Goal: Information Seeking & Learning: Learn about a topic

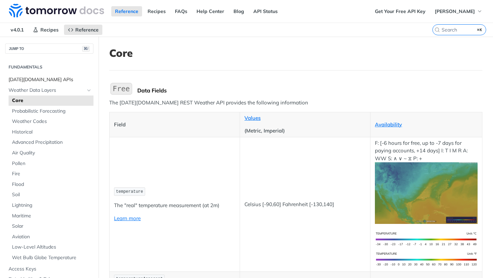
click at [33, 81] on span "[DATE][DOMAIN_NAME] APIs" at bounding box center [50, 79] width 83 height 7
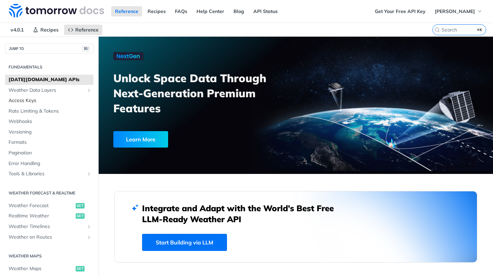
click at [31, 100] on span "Access Keys" at bounding box center [50, 100] width 83 height 7
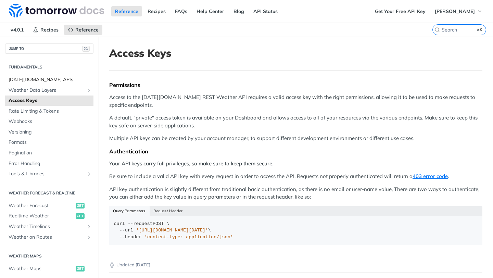
click at [30, 79] on span "[DATE][DOMAIN_NAME] APIs" at bounding box center [50, 79] width 83 height 7
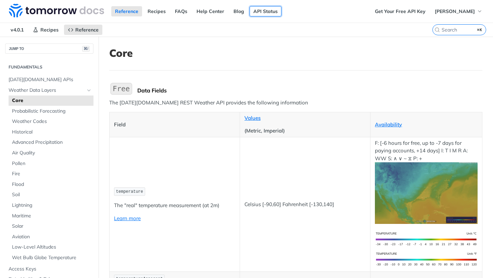
click at [266, 11] on link "API Status" at bounding box center [266, 11] width 32 height 10
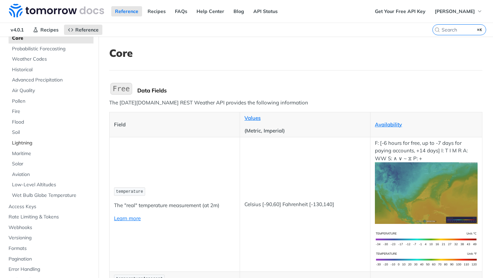
scroll to position [63, 0]
click at [29, 207] on span "Access Keys" at bounding box center [50, 206] width 83 height 7
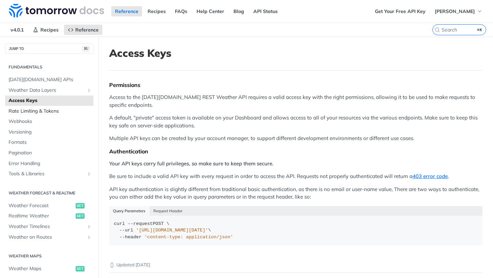
click at [31, 113] on span "Rate Limiting & Tokens" at bounding box center [50, 111] width 83 height 7
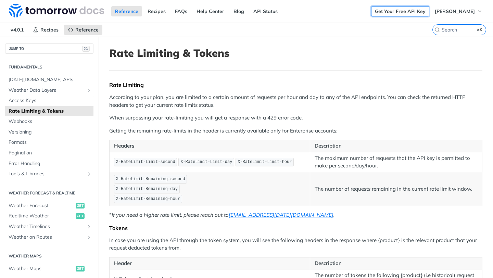
click at [405, 12] on link "Get Your Free API Key" at bounding box center [400, 11] width 58 height 10
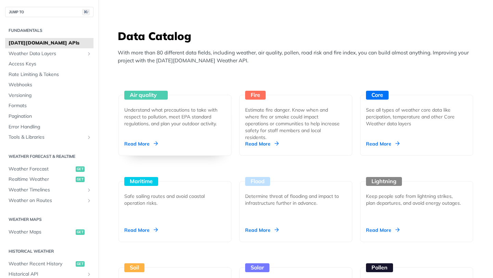
scroll to position [584, 0]
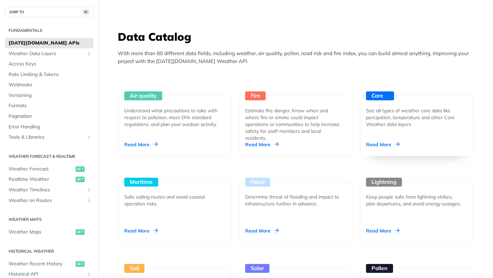
click at [377, 144] on div "Read More" at bounding box center [383, 144] width 34 height 7
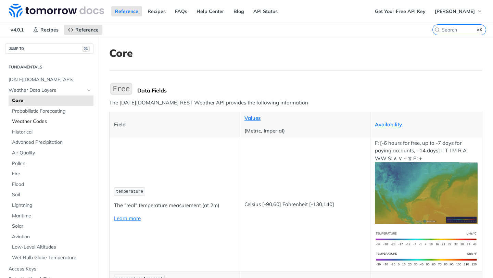
click at [42, 122] on span "Weather Codes" at bounding box center [52, 121] width 80 height 7
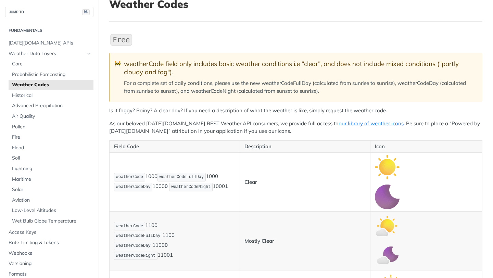
scroll to position [48, 0]
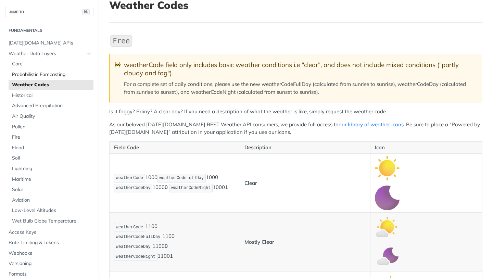
click at [45, 73] on span "Probabilistic Forecasting" at bounding box center [52, 74] width 80 height 7
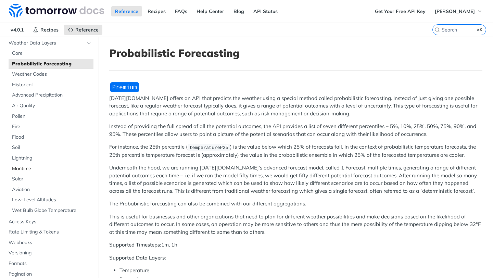
scroll to position [52, 0]
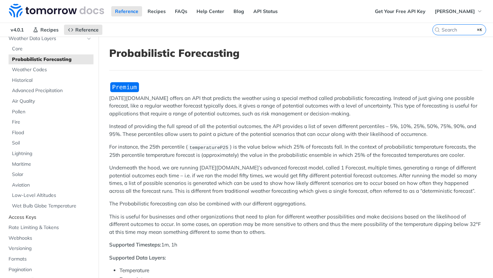
click at [26, 216] on span "Access Keys" at bounding box center [50, 217] width 83 height 7
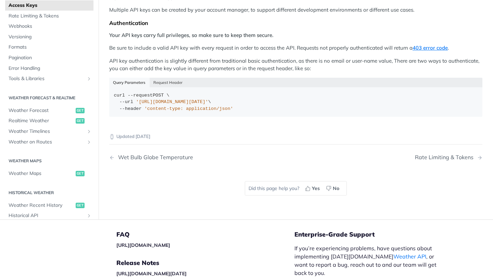
scroll to position [193, 0]
